Goal: Information Seeking & Learning: Check status

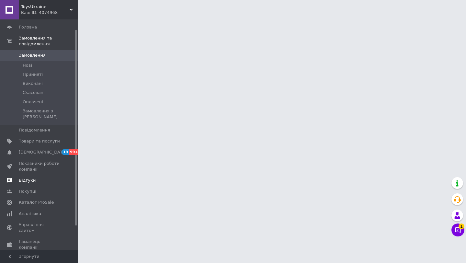
scroll to position [18, 0]
click at [36, 209] on span "Аналітика" at bounding box center [30, 212] width 22 height 6
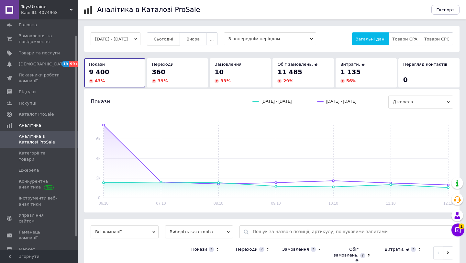
click at [174, 39] on span "Сьогодні" at bounding box center [164, 39] width 20 height 5
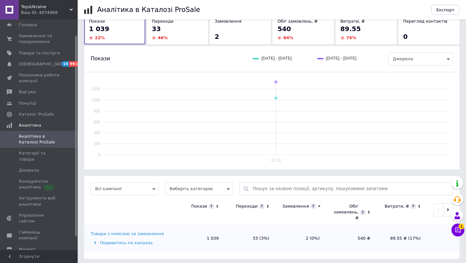
scroll to position [45, 0]
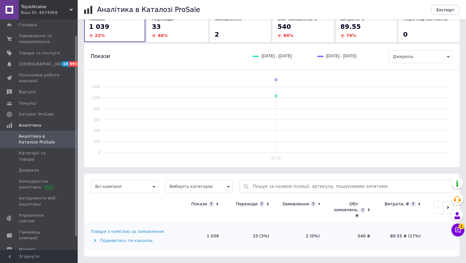
click at [126, 230] on div "Товари з комісією за замовлення" at bounding box center [127, 232] width 73 height 6
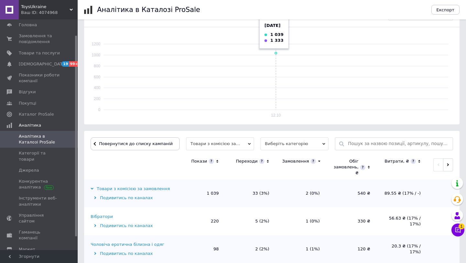
scroll to position [115, 0]
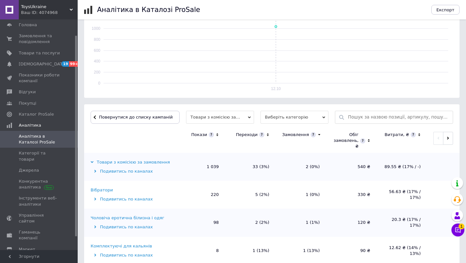
click at [266, 133] on icon at bounding box center [268, 135] width 4 height 6
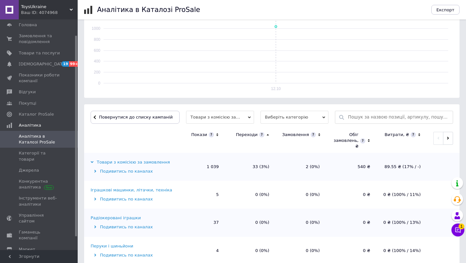
click at [267, 136] on icon at bounding box center [268, 135] width 4 height 6
click at [267, 135] on icon at bounding box center [268, 135] width 4 height 6
click at [267, 135] on icon at bounding box center [268, 134] width 2 height 1
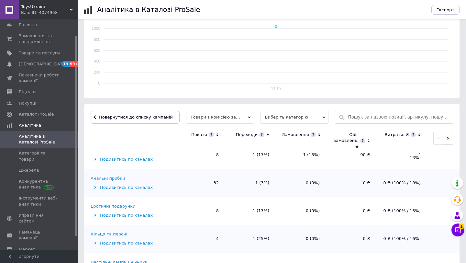
scroll to position [209, 0]
click at [136, 112] on button "Повернутися до списку кампаній" at bounding box center [135, 117] width 89 height 13
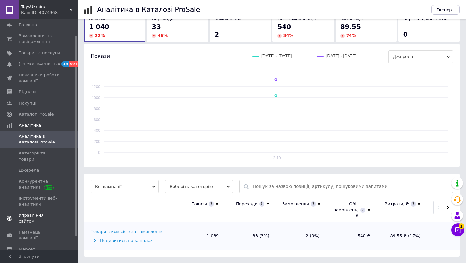
scroll to position [33, 0]
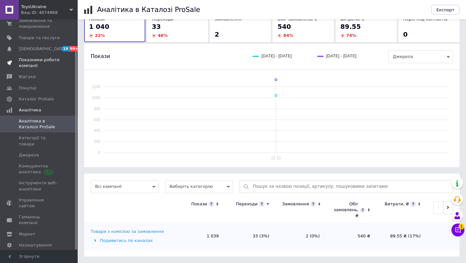
click at [34, 61] on span "Показники роботи компанії" at bounding box center [39, 63] width 41 height 12
